Goal: Transaction & Acquisition: Purchase product/service

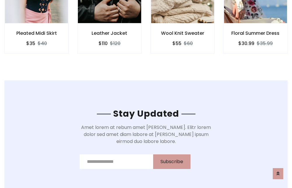
scroll to position [880, 0]
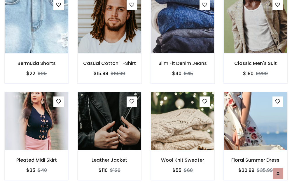
scroll to position [610, 0]
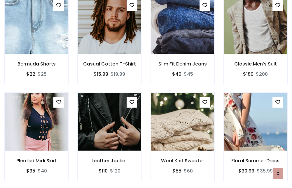
click at [146, 94] on div "Wool Knit Sweater $55 $60" at bounding box center [182, 140] width 73 height 97
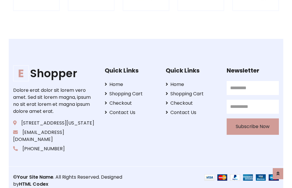
scroll to position [1112, 0]
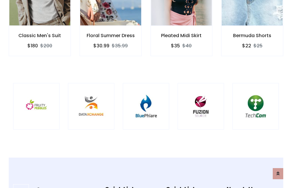
click at [146, 94] on img at bounding box center [146, 106] width 32 height 32
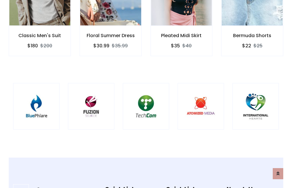
click at [146, 94] on img at bounding box center [146, 106] width 32 height 32
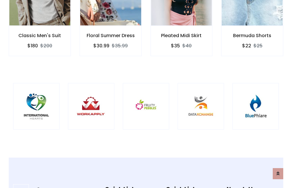
scroll to position [0, 0]
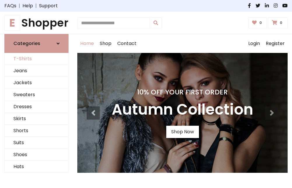
click at [37, 59] on link "T-Shirts" at bounding box center [37, 59] width 64 height 12
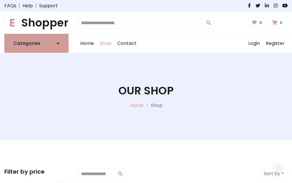
scroll to position [234, 0]
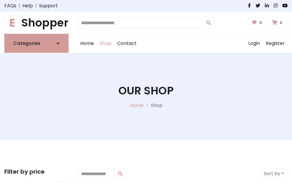
click at [37, 23] on h1 "E Shopper" at bounding box center [36, 22] width 64 height 13
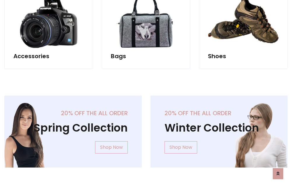
scroll to position [567, 0]
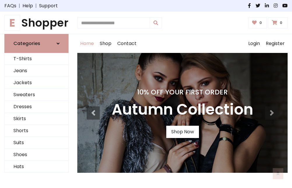
scroll to position [192, 0]
